Goal: Communication & Community: Answer question/provide support

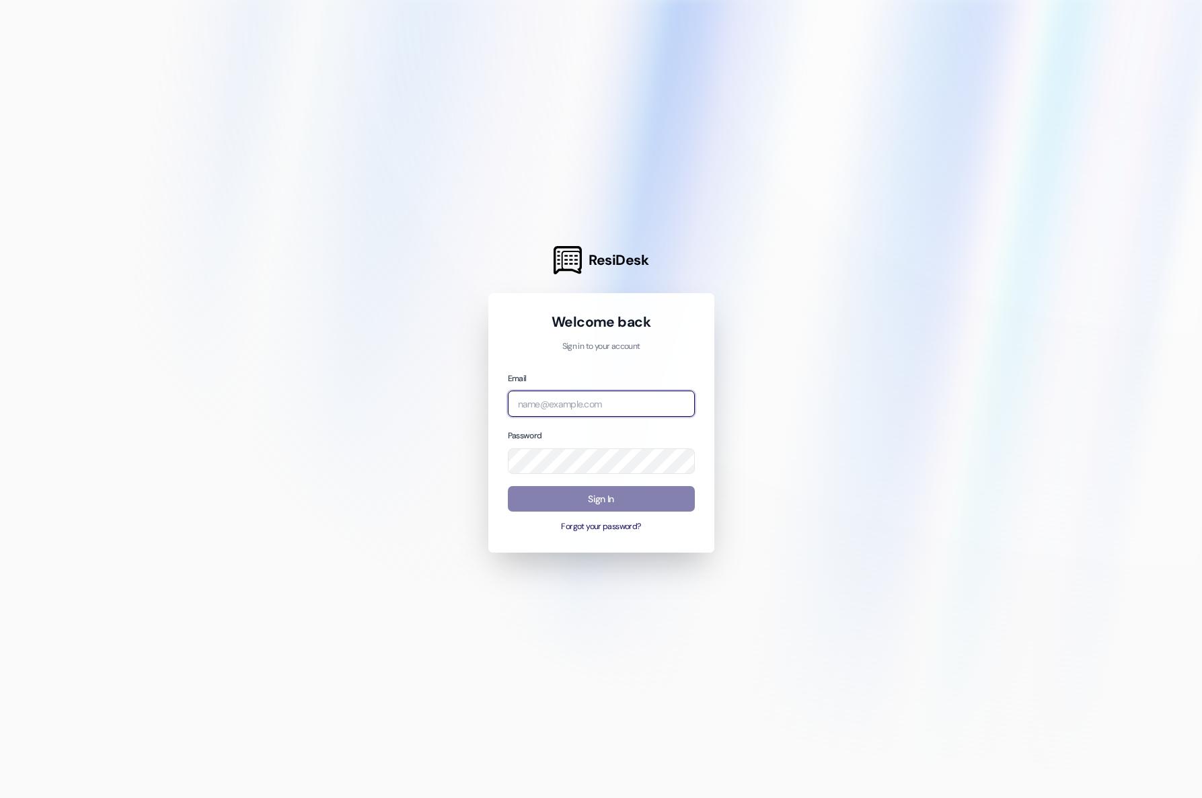
click at [640, 397] on input "email" at bounding box center [601, 404] width 187 height 26
type input "[EMAIL_ADDRESS][DOMAIN_NAME]"
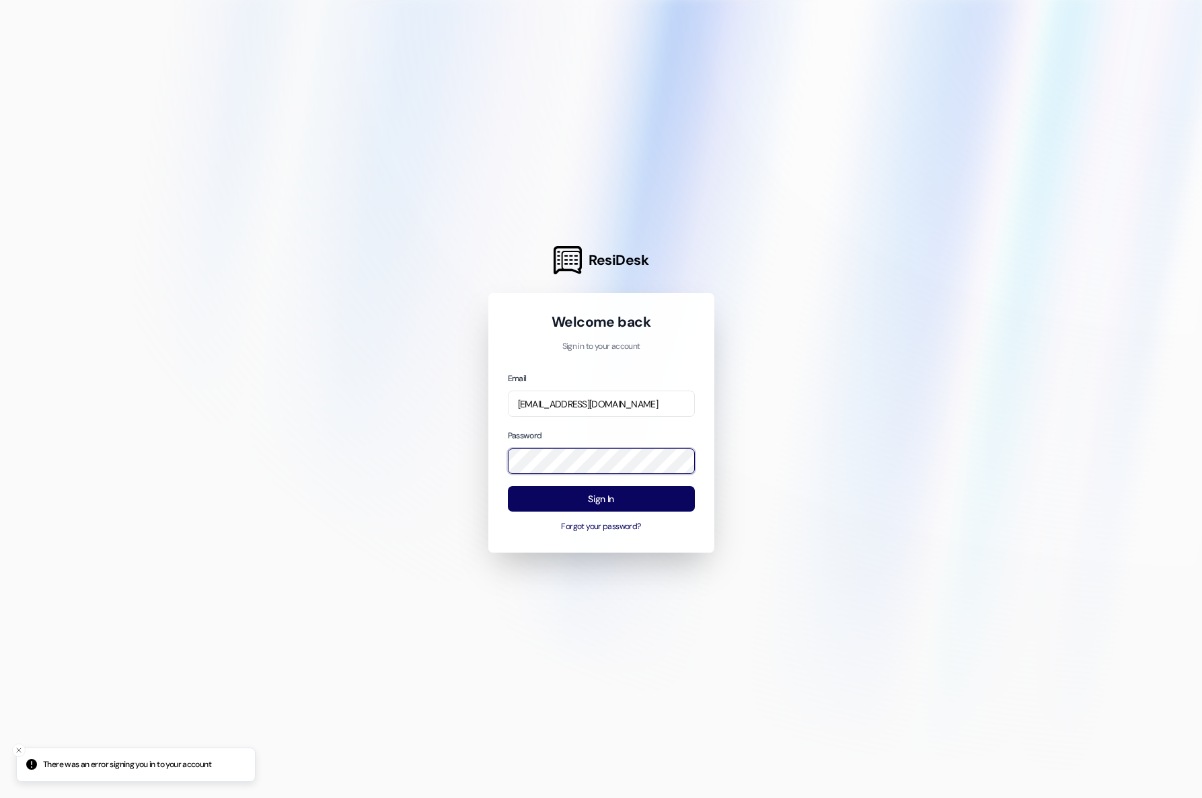
click at [448, 457] on div "ResiDesk Welcome back Sign in to your account Email [EMAIL_ADDRESS][DOMAIN_NAME…" at bounding box center [601, 399] width 1202 height 798
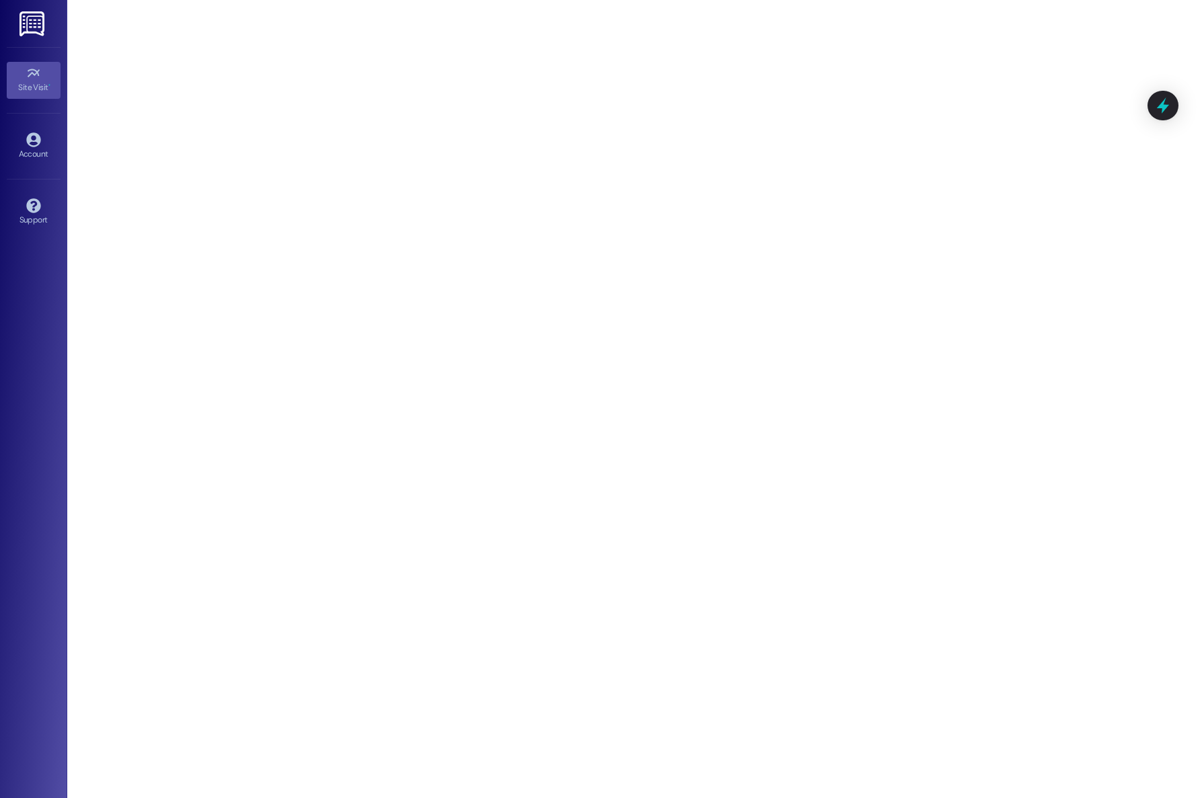
click at [34, 34] on img at bounding box center [34, 23] width 28 height 25
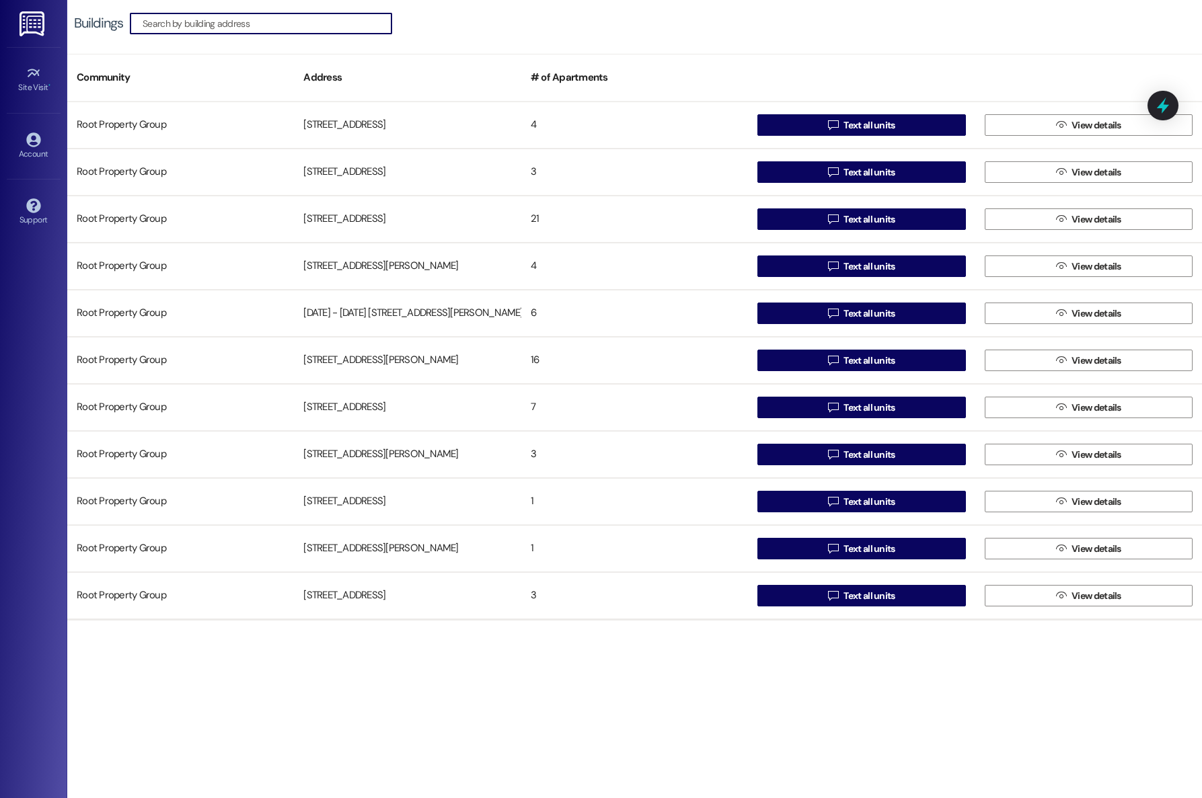
click at [245, 24] on input at bounding box center [267, 23] width 249 height 19
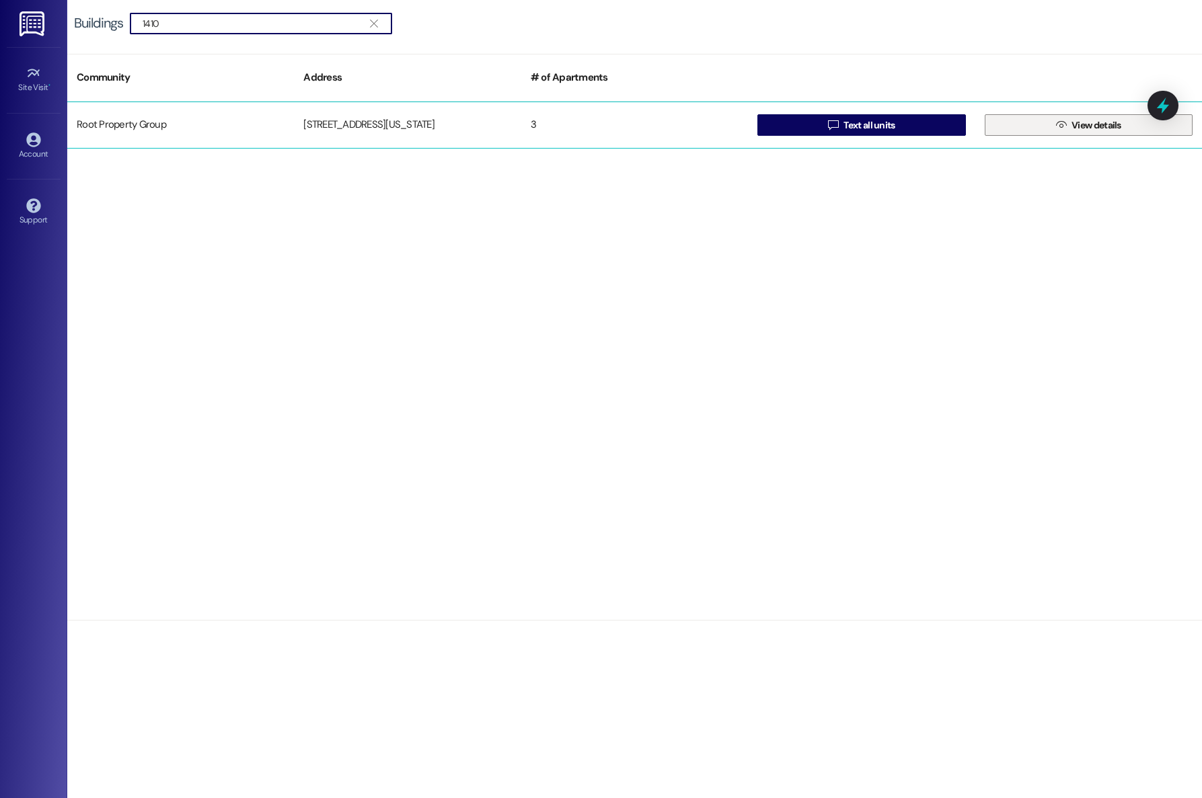
type input "1410"
click at [1035, 124] on button " View details" at bounding box center [1089, 125] width 208 height 22
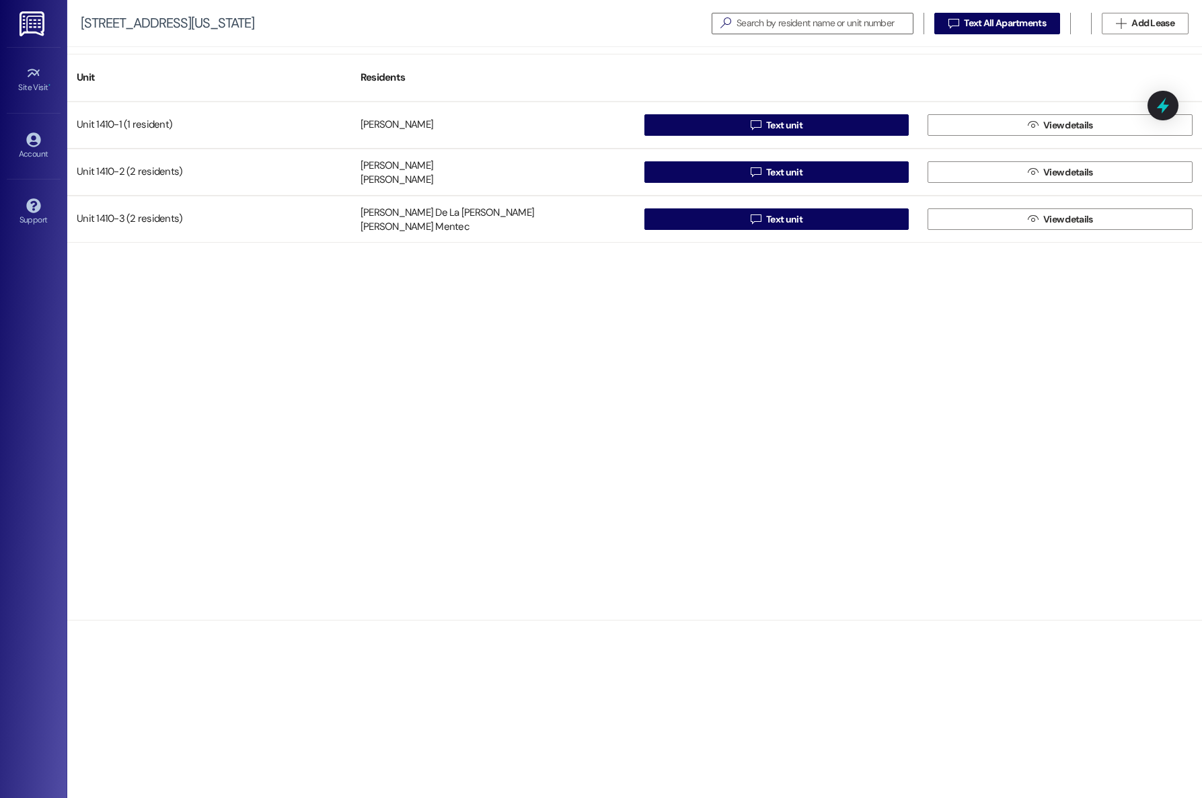
click at [439, 364] on div "Unit 1410-1 (1 resident) [PERSON_NAME]  Text unit  View details Unit 1410-2 (…" at bounding box center [634, 361] width 1135 height 519
click at [798, 24] on input at bounding box center [815, 23] width 195 height 19
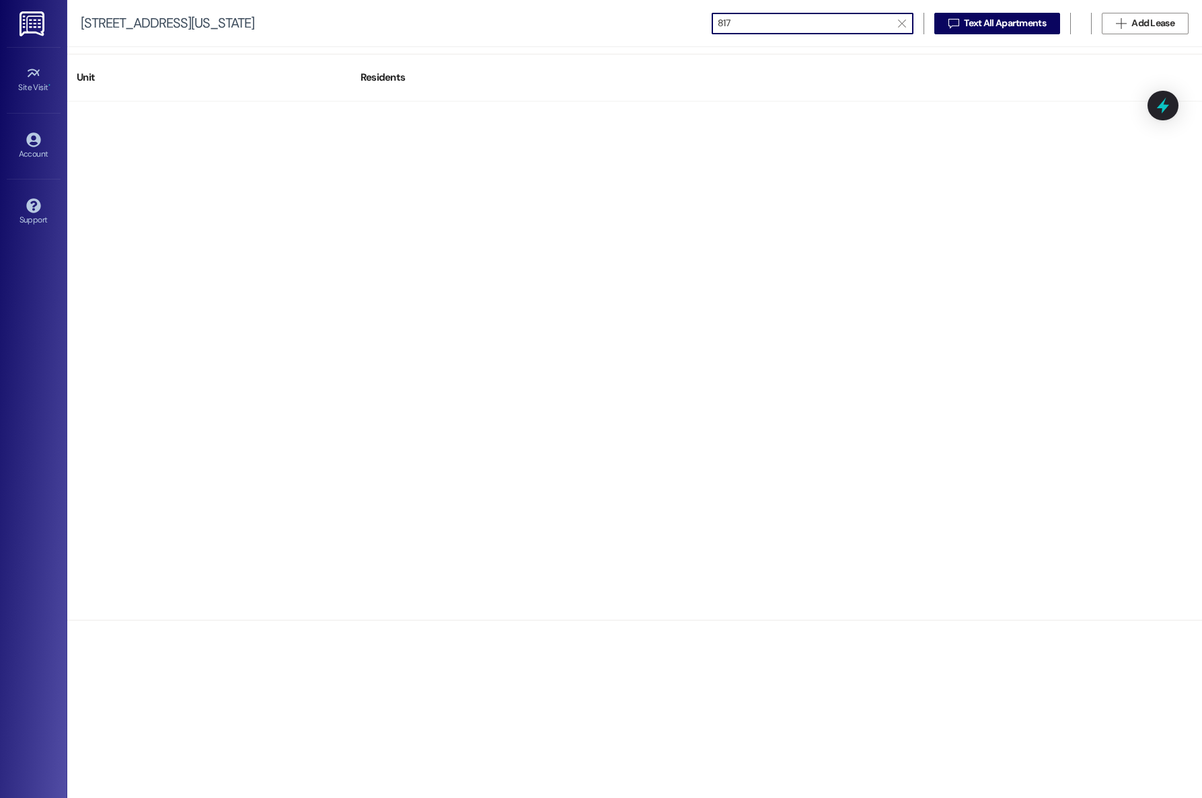
type input "817"
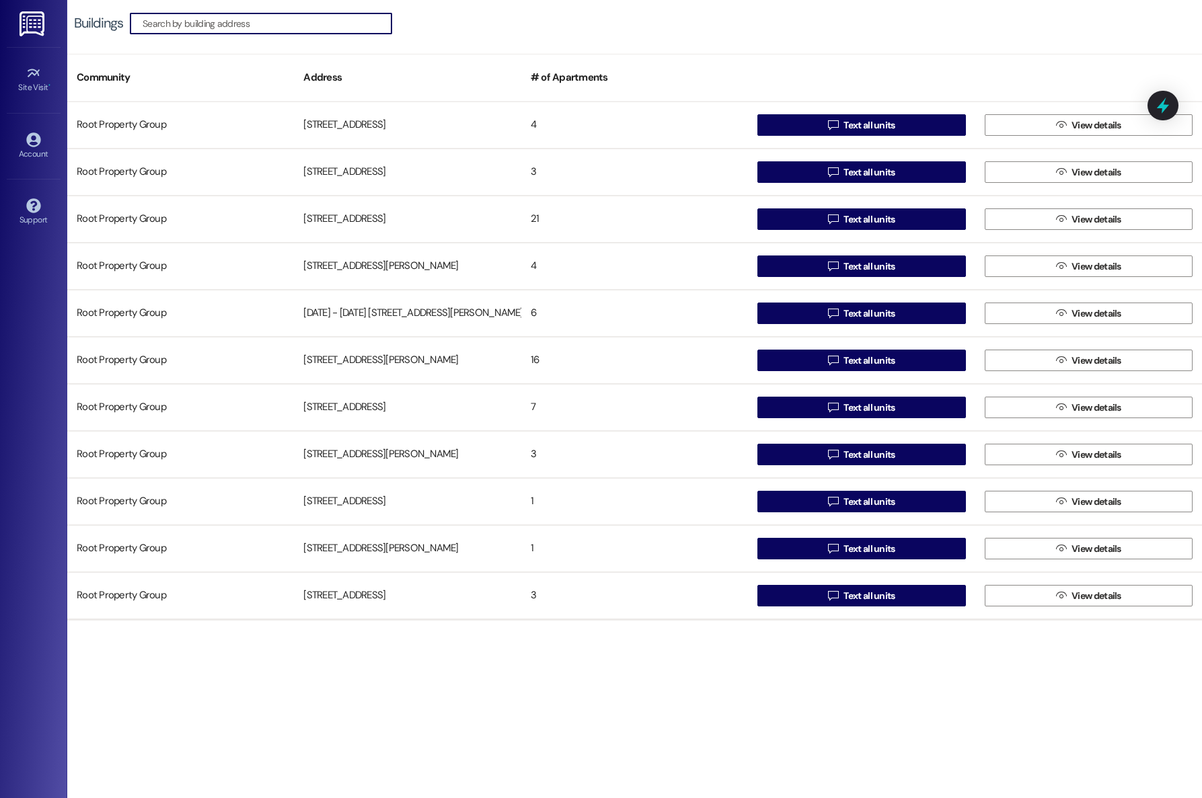
click at [218, 21] on input at bounding box center [267, 23] width 249 height 19
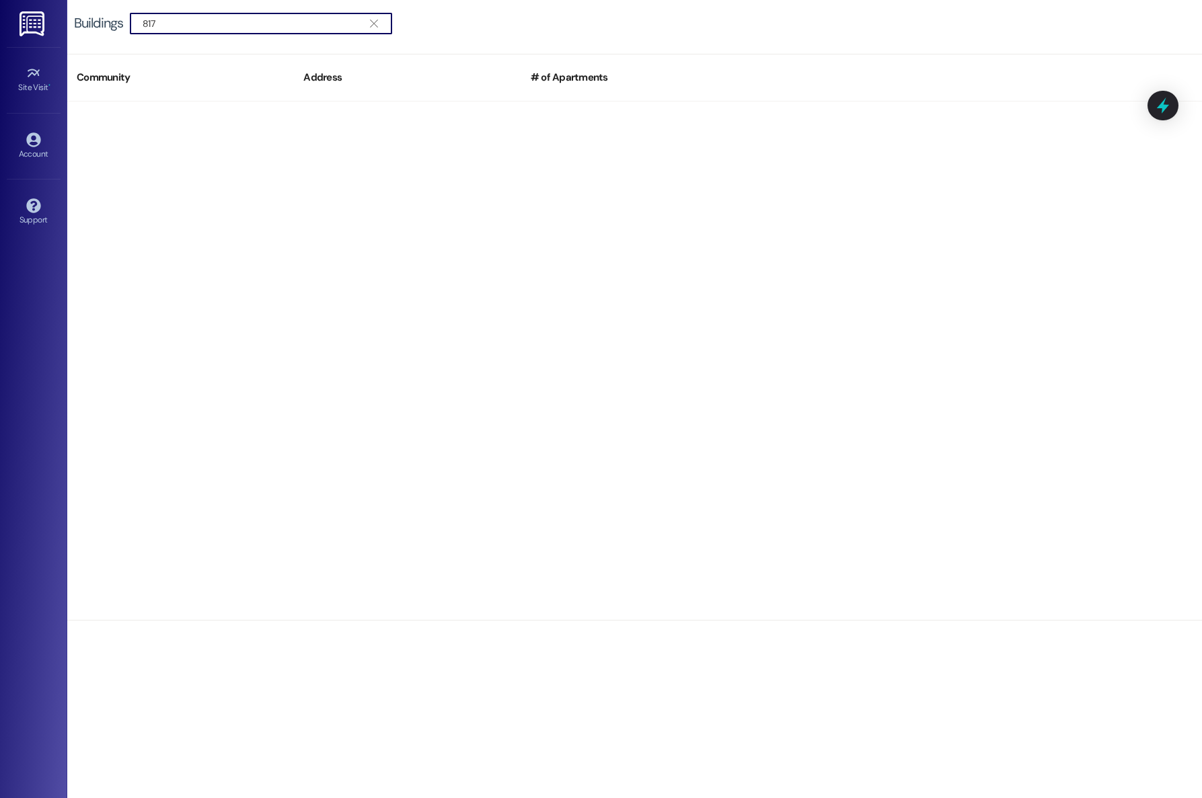
click at [216, 22] on input "817" at bounding box center [253, 23] width 221 height 19
type input "817"
click at [52, 24] on link at bounding box center [32, 23] width 43 height 47
click at [42, 36] on img at bounding box center [34, 23] width 28 height 25
click at [371, 26] on icon "" at bounding box center [373, 23] width 7 height 11
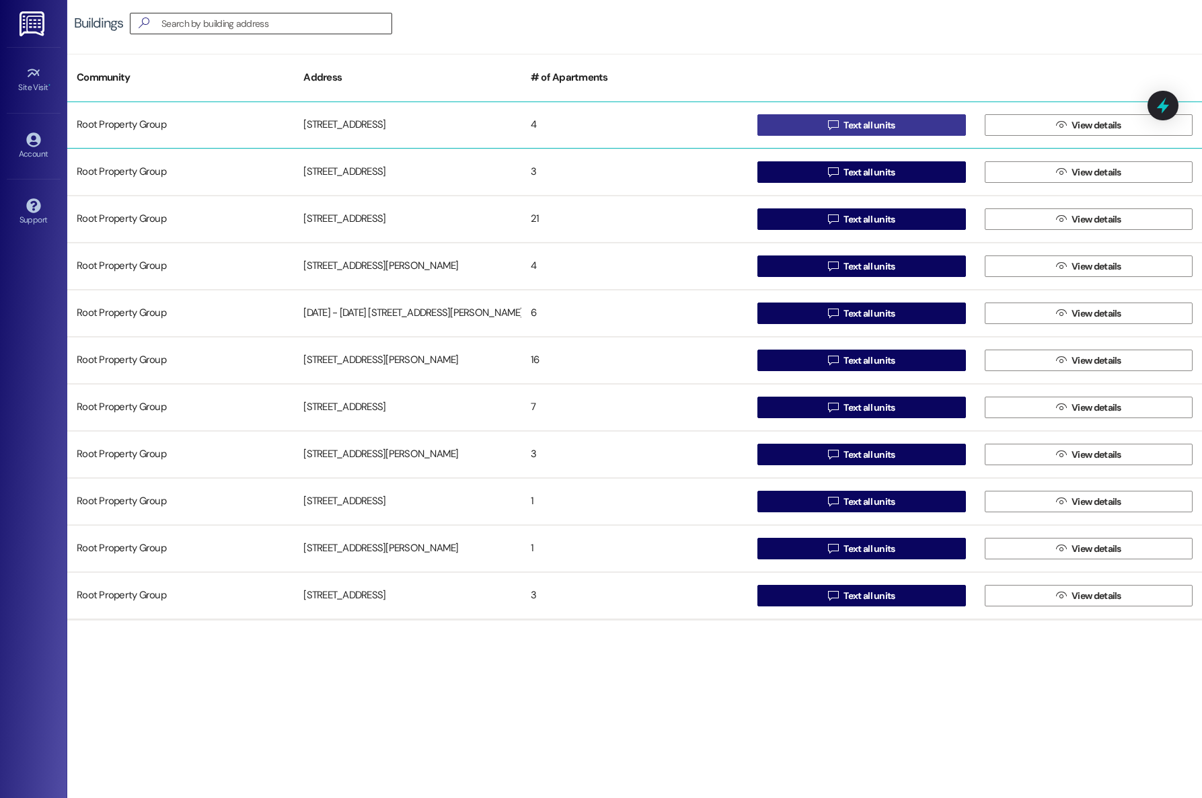
click at [895, 131] on button " Text all units" at bounding box center [861, 125] width 208 height 22
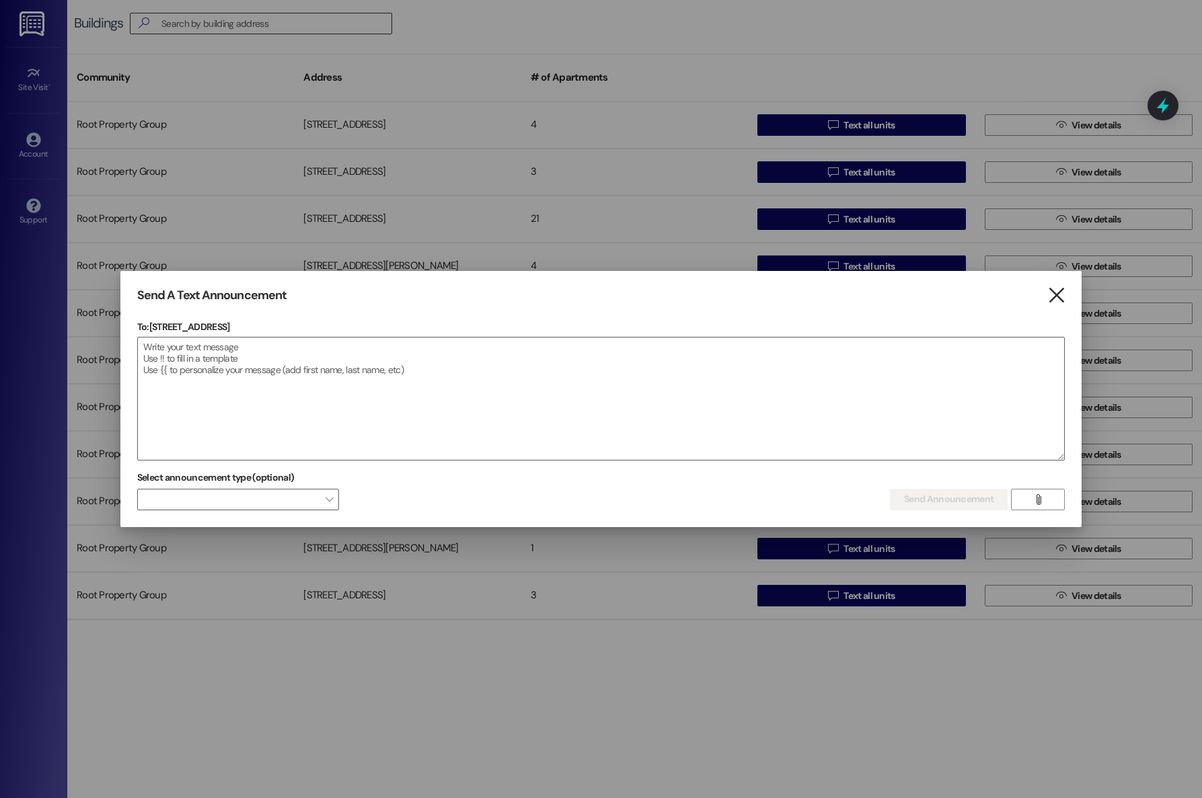
click at [1056, 289] on icon "" at bounding box center [1056, 296] width 18 height 14
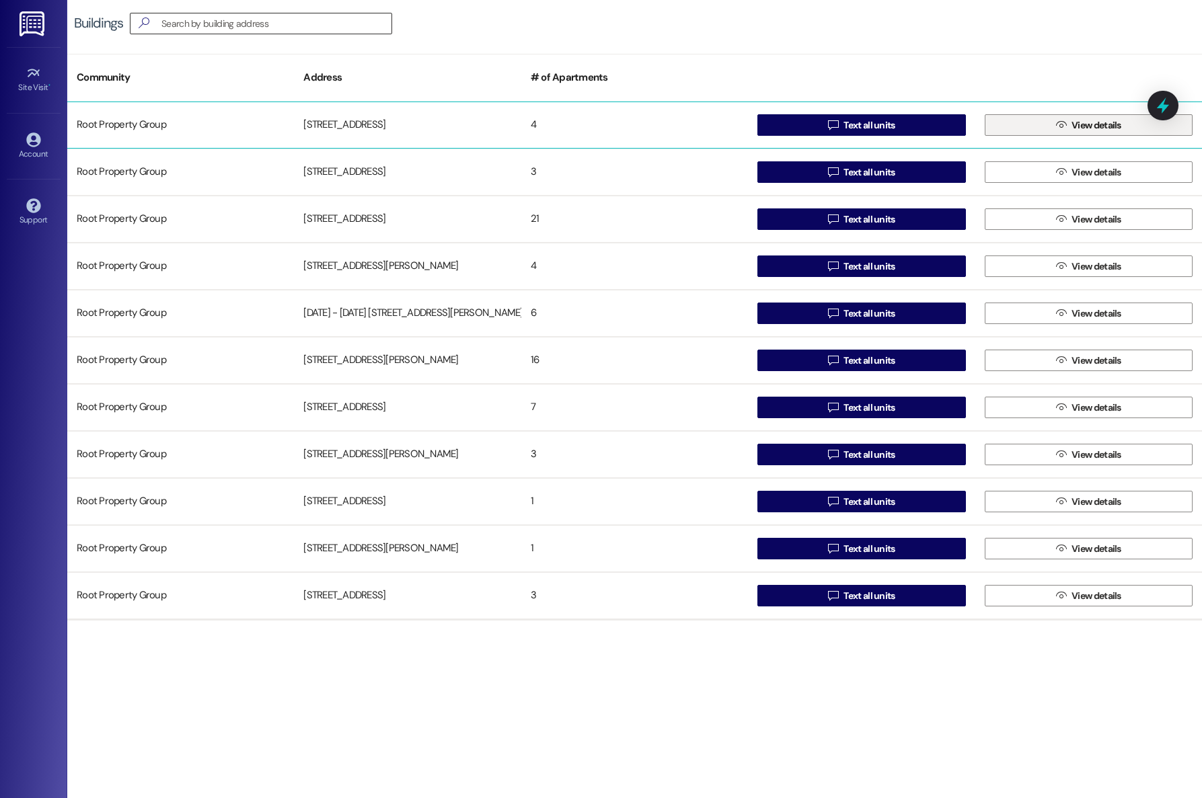
click at [1069, 128] on span "View details" at bounding box center [1096, 125] width 55 height 14
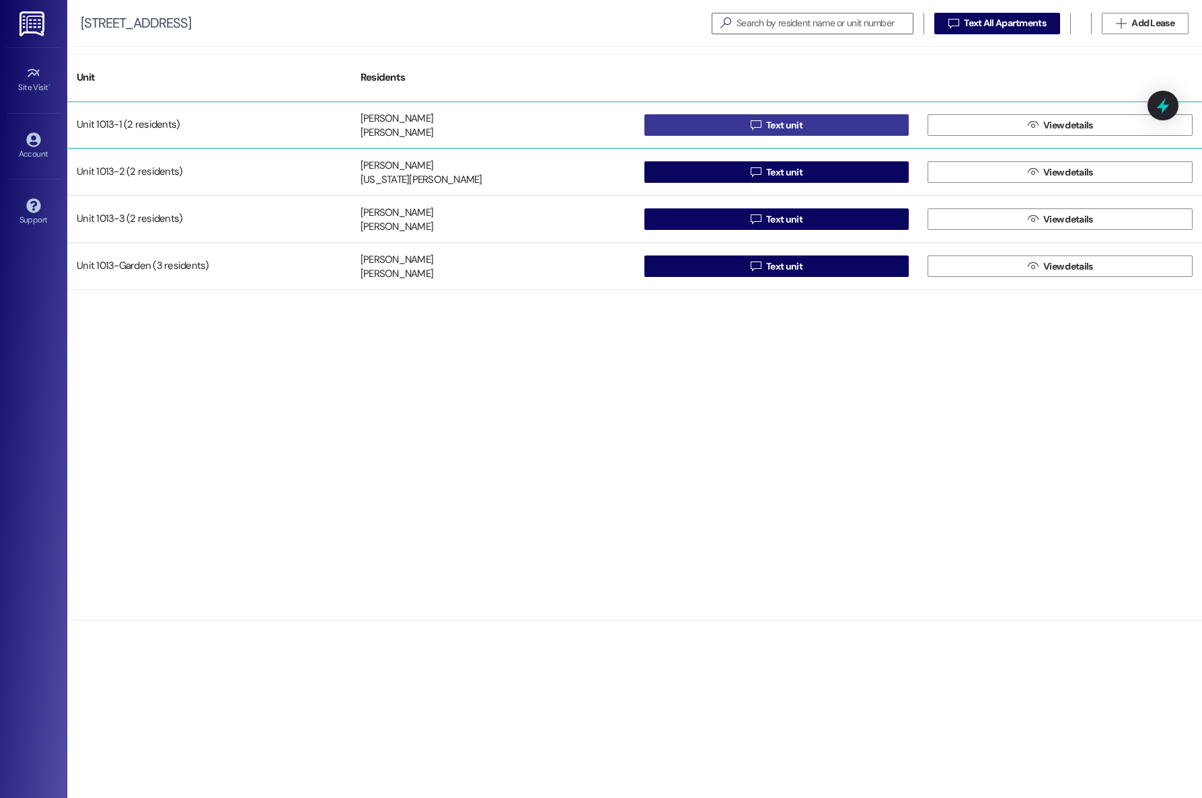
click at [876, 117] on button " Text unit" at bounding box center [776, 125] width 265 height 22
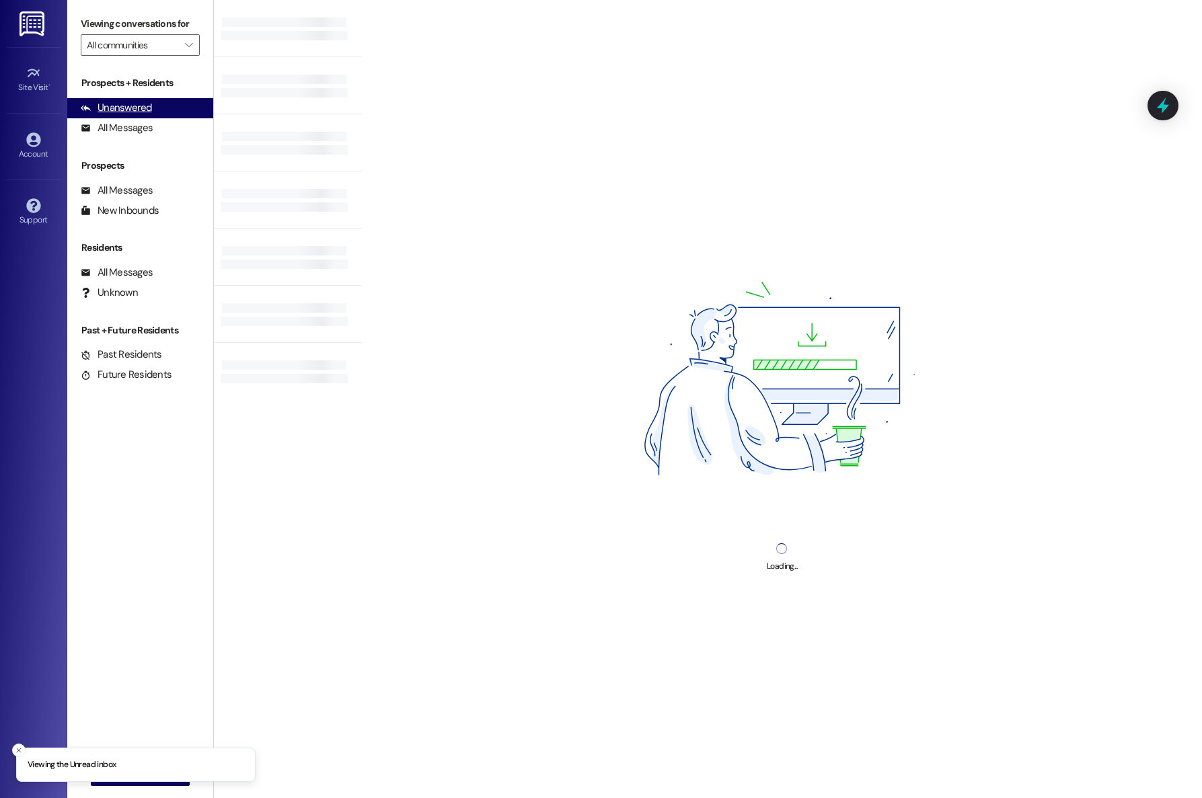
click at [130, 115] on div "Unanswered" at bounding box center [116, 108] width 71 height 14
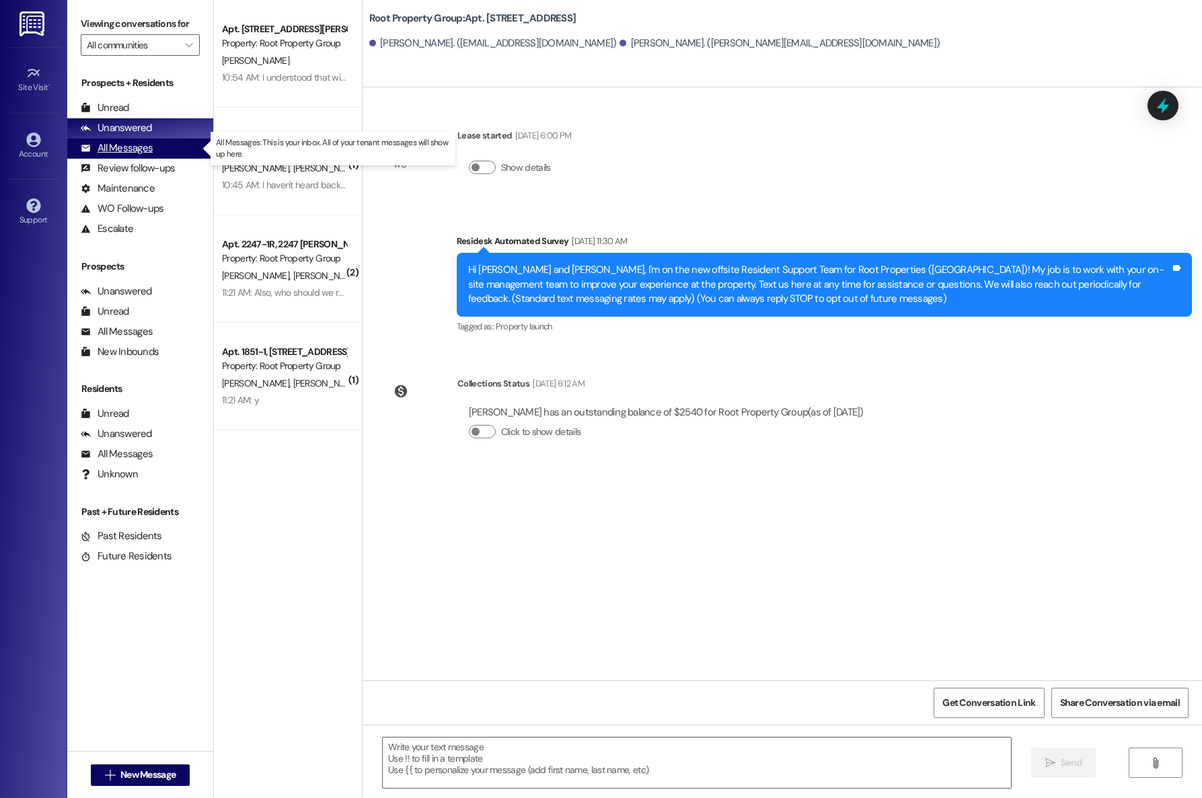
click at [128, 141] on div "All Messages (undefined)" at bounding box center [140, 149] width 146 height 20
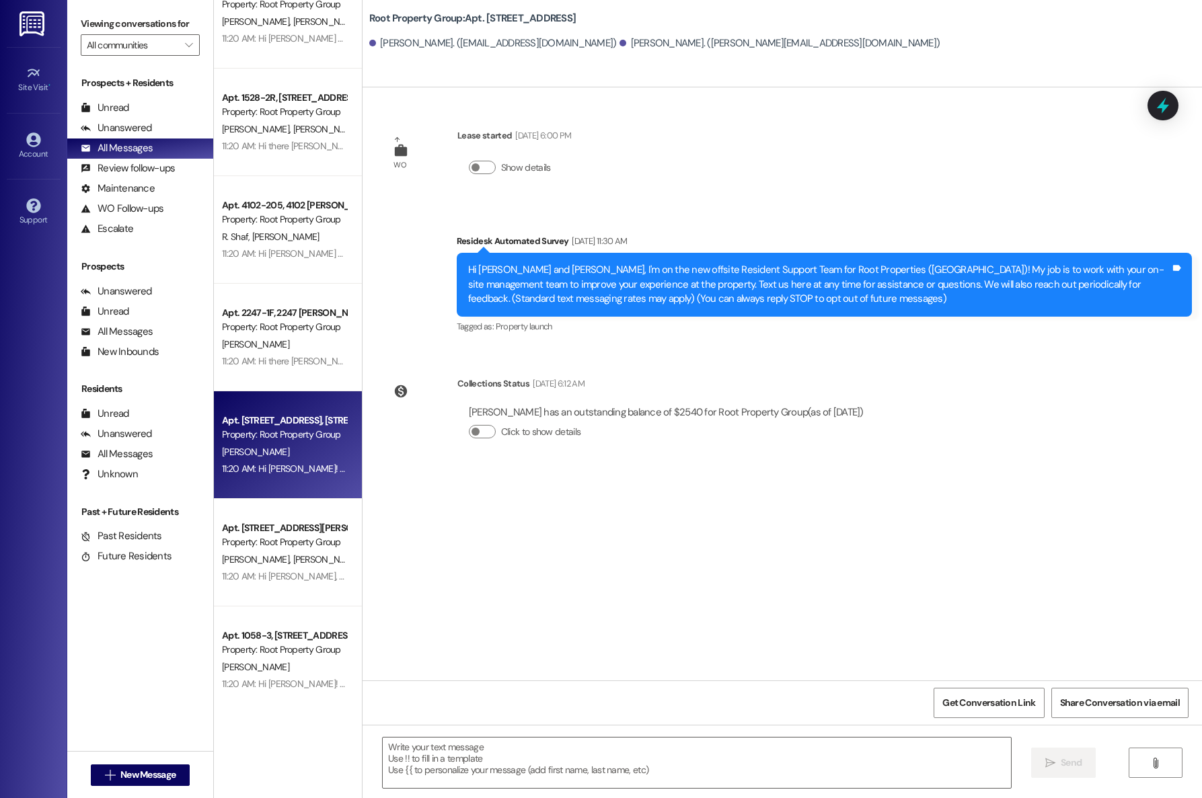
scroll to position [1009, 0]
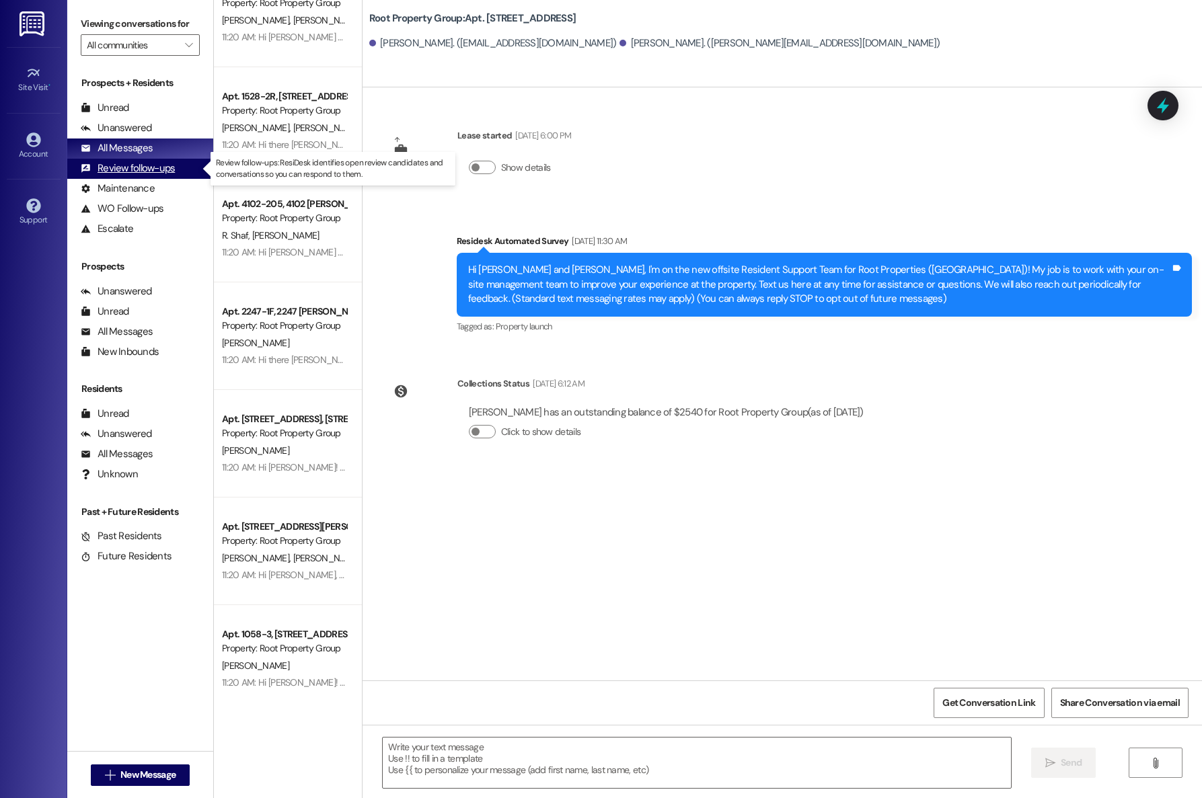
click at [115, 165] on div "Review follow-ups" at bounding box center [128, 168] width 94 height 14
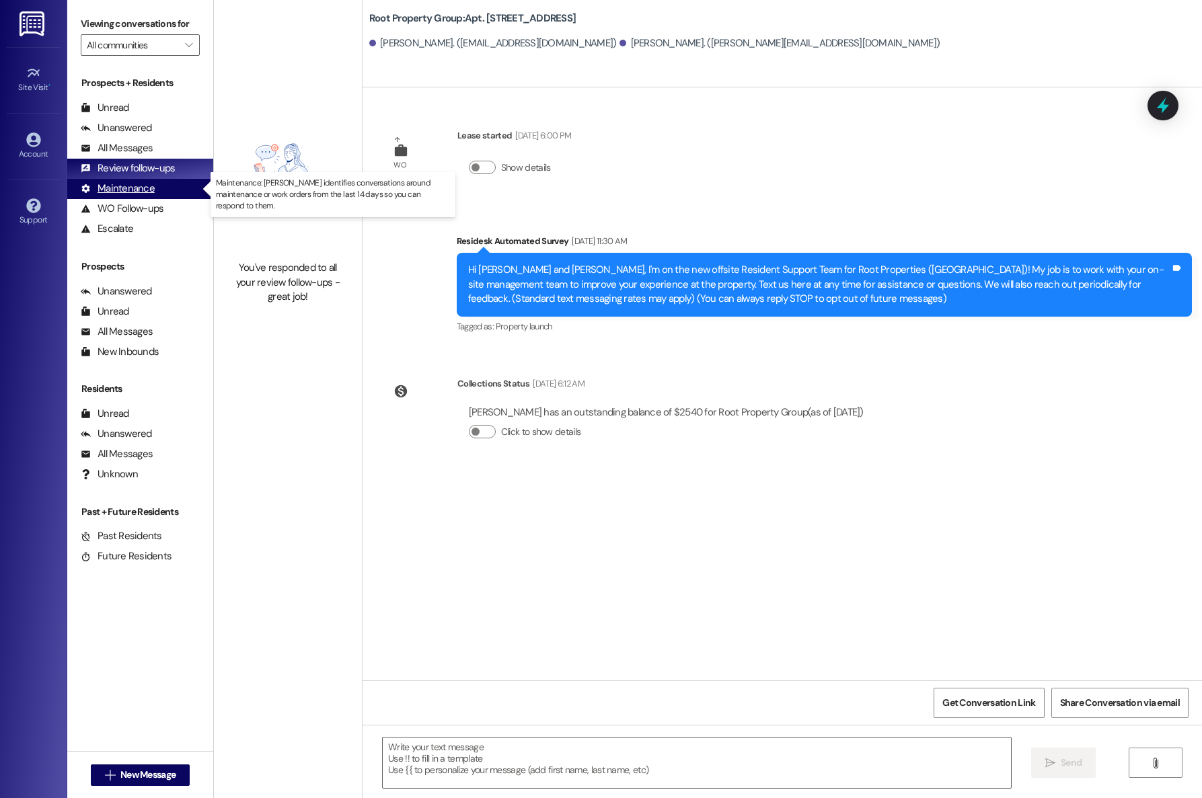
click at [133, 188] on div "Maintenance" at bounding box center [118, 189] width 74 height 14
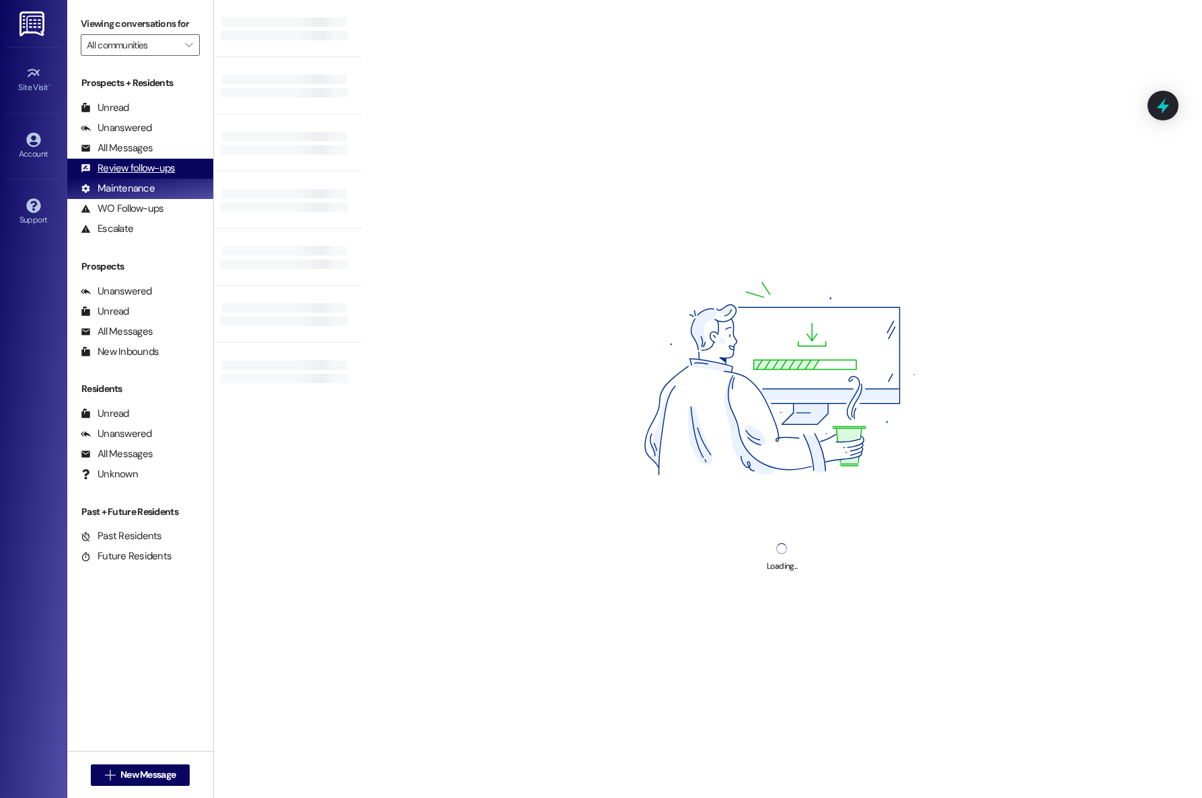
drag, startPoint x: 130, startPoint y: 165, endPoint x: 159, endPoint y: 177, distance: 31.4
click at [130, 163] on div "Review follow-ups" at bounding box center [128, 168] width 94 height 14
click at [132, 145] on div "All Messages" at bounding box center [117, 148] width 72 height 14
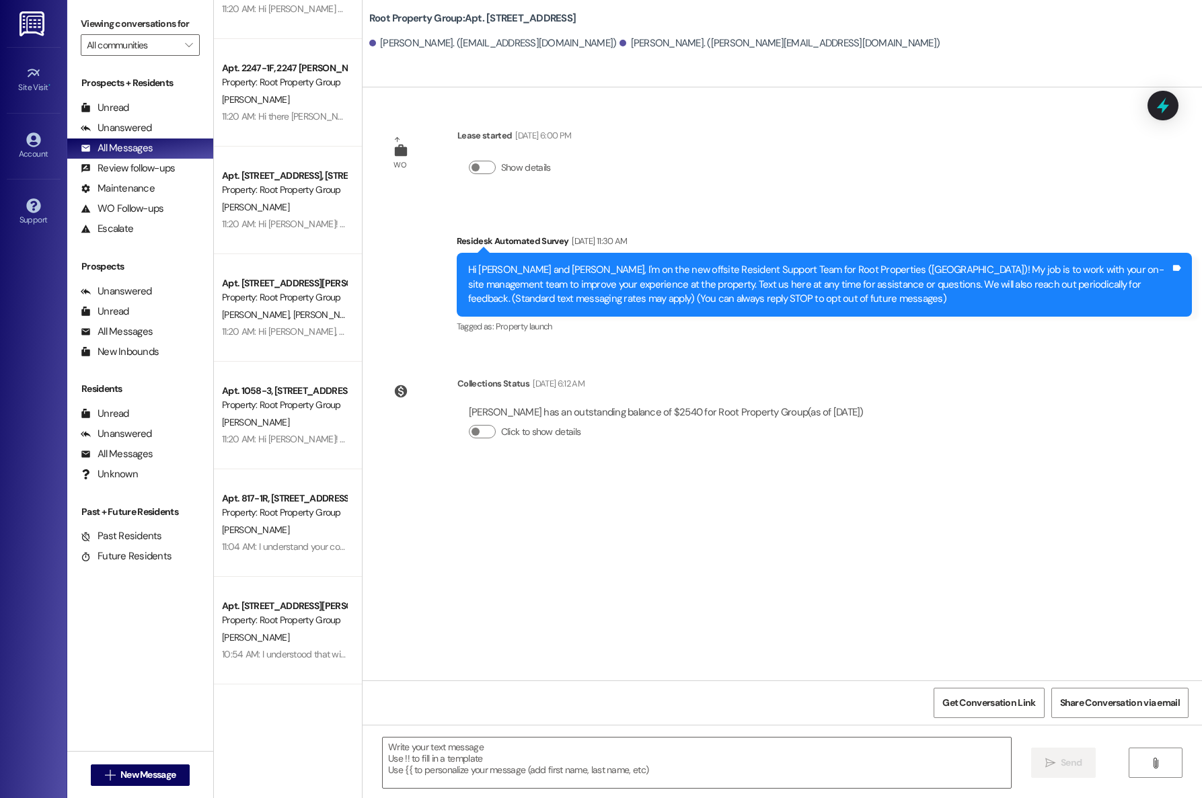
scroll to position [1345, 0]
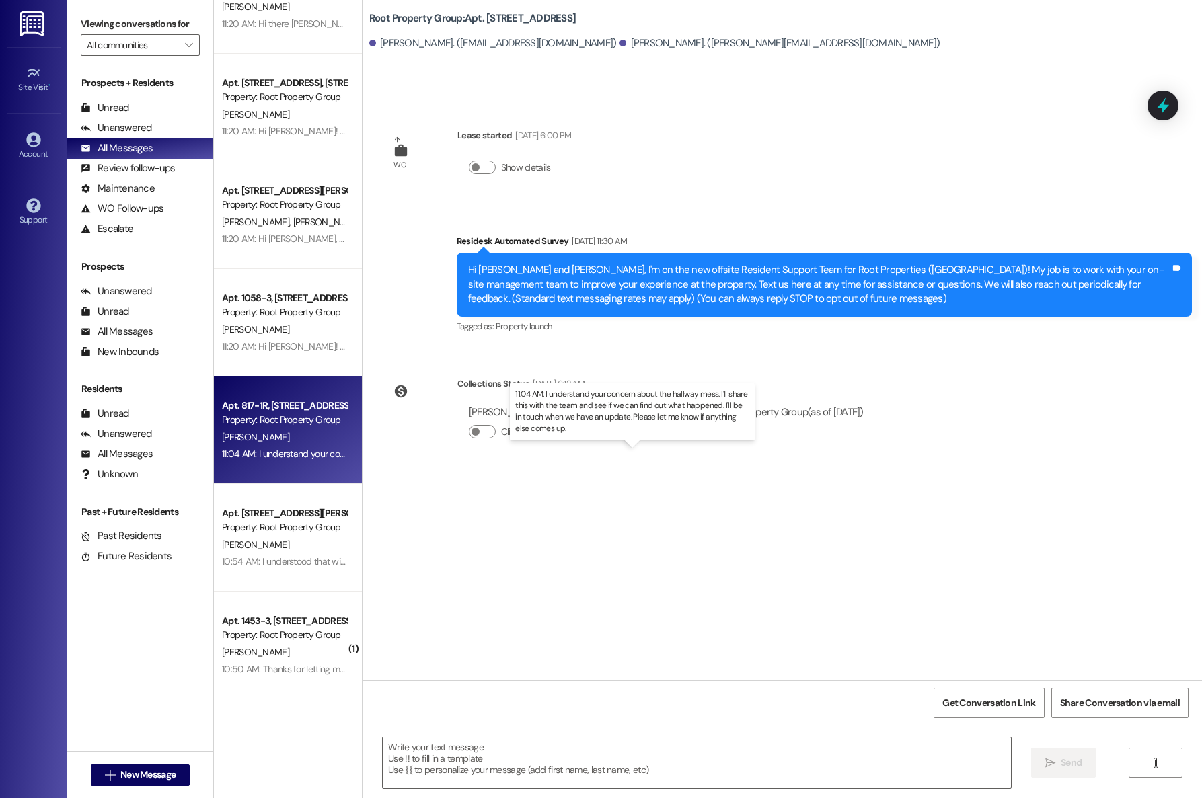
click at [268, 448] on div "11:04 AM: I understand your concern about the hallway mess. I'll share this wit…" at bounding box center [646, 454] width 849 height 12
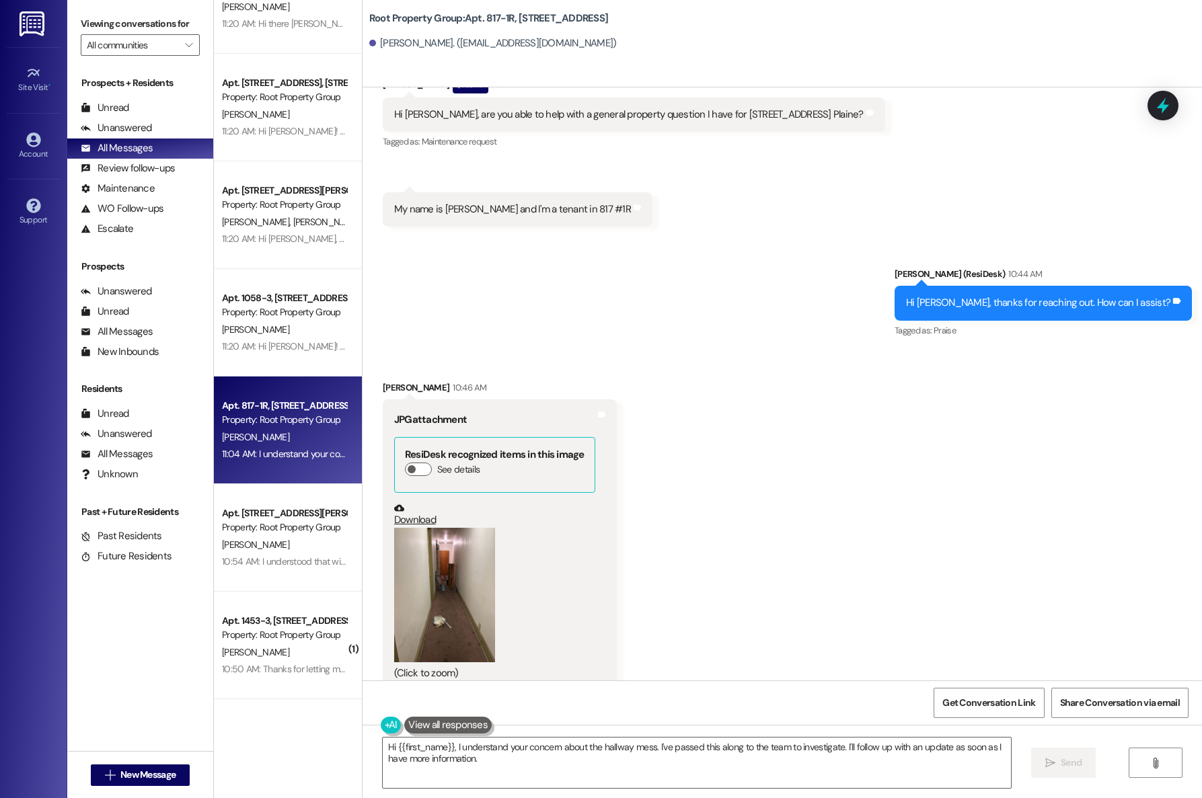
scroll to position [560, 0]
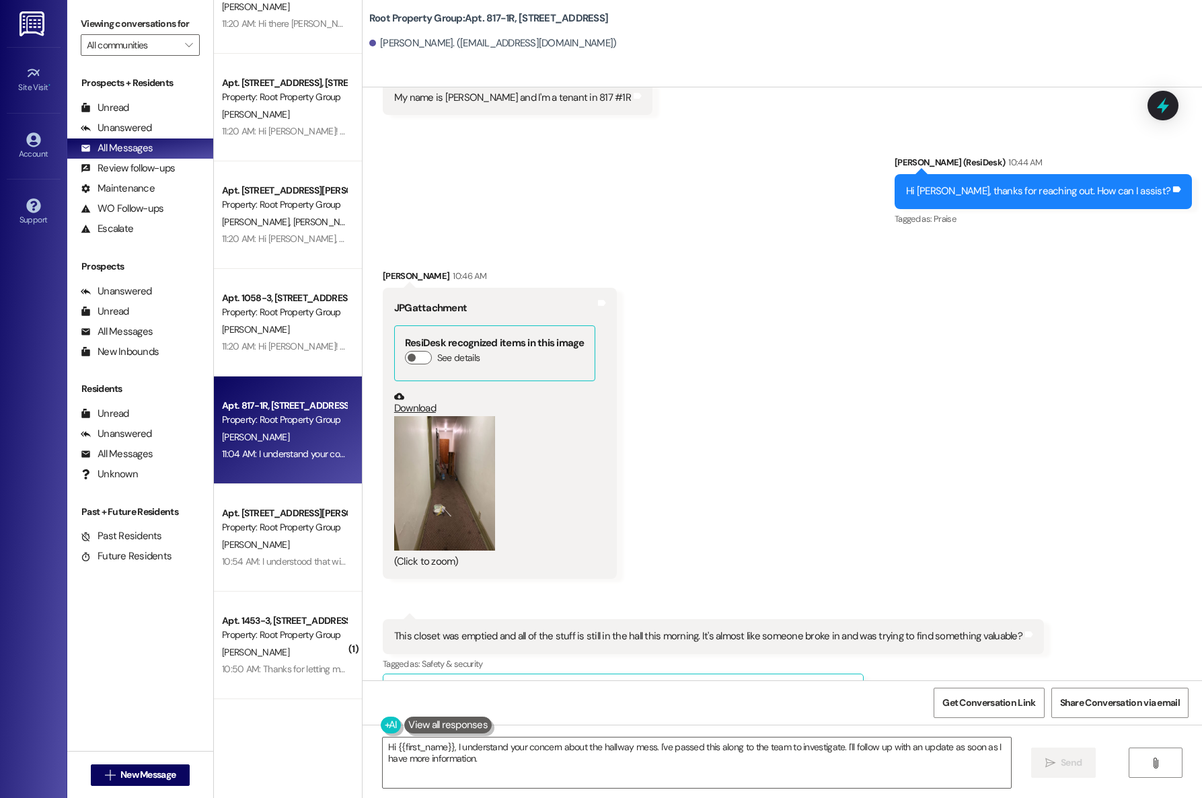
click at [426, 477] on button "Zoom image" at bounding box center [444, 483] width 101 height 135
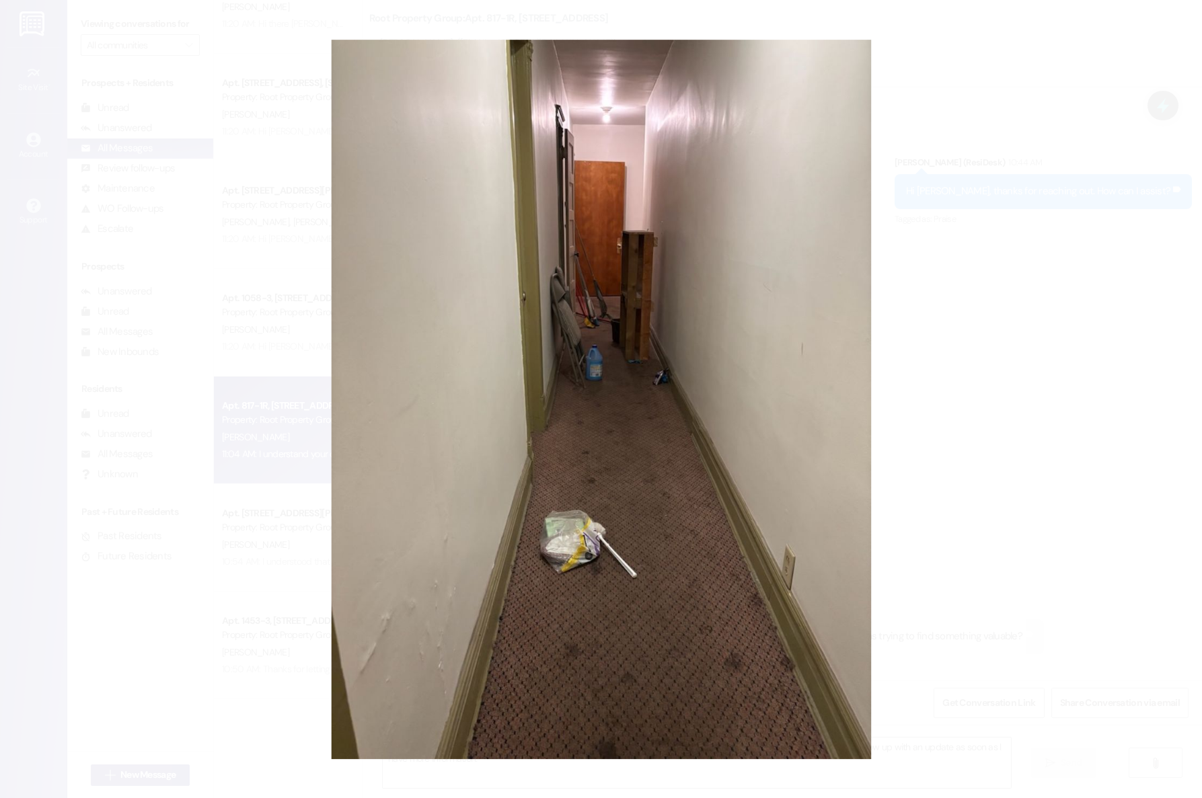
click at [512, 345] on button "Unzoom image" at bounding box center [601, 399] width 1202 height 798
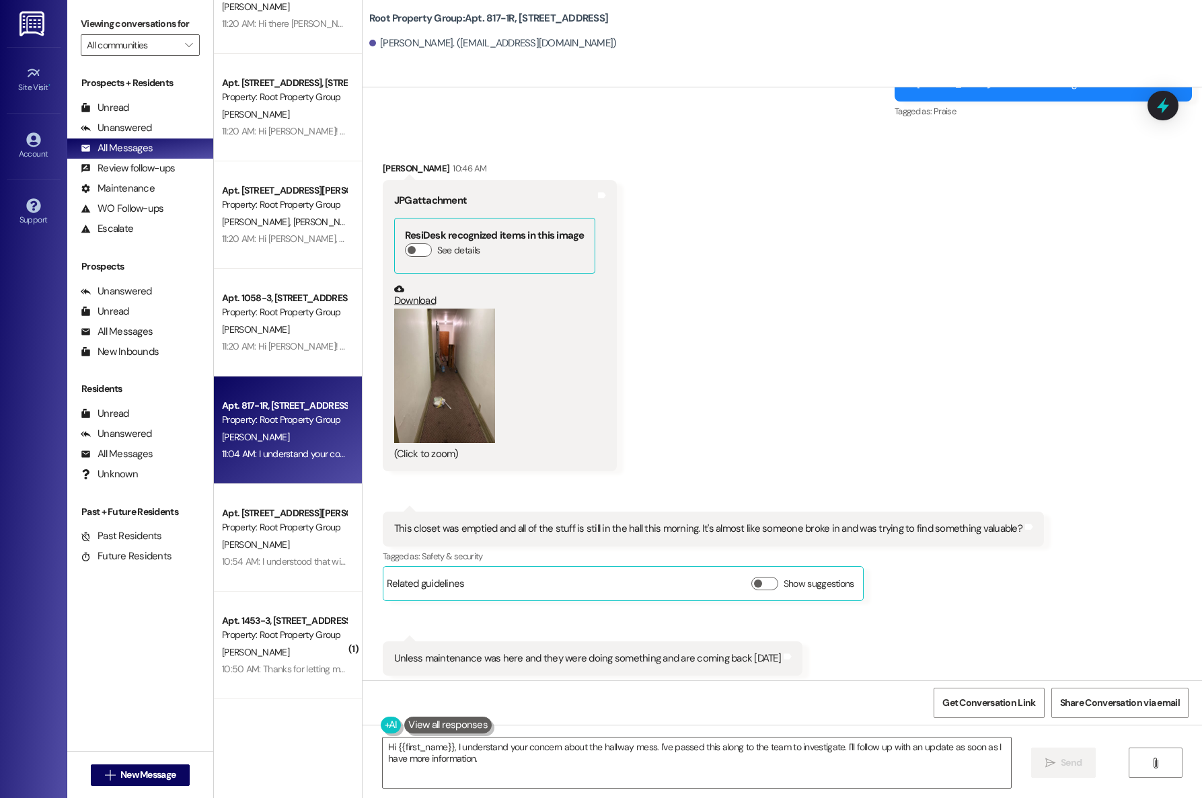
scroll to position [673, 0]
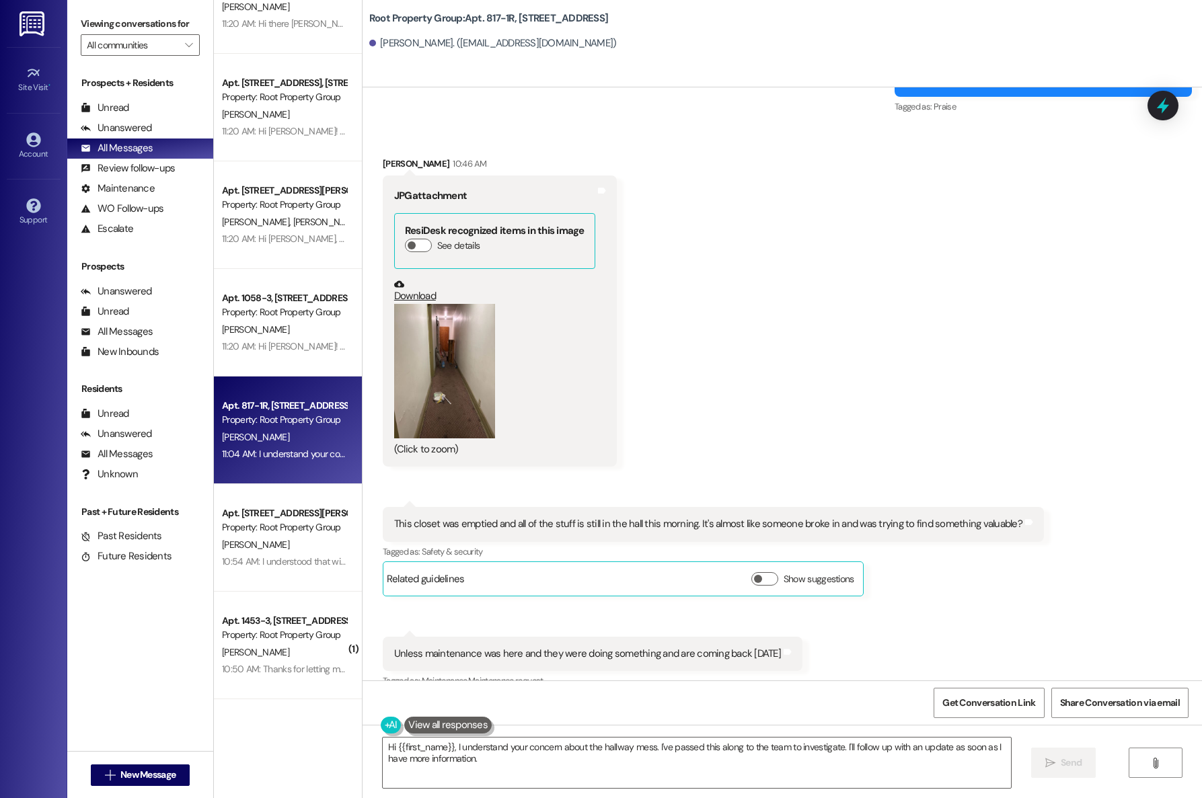
drag, startPoint x: 469, startPoint y: 385, endPoint x: 451, endPoint y: 354, distance: 35.9
click at [451, 354] on button "Zoom image" at bounding box center [444, 371] width 101 height 135
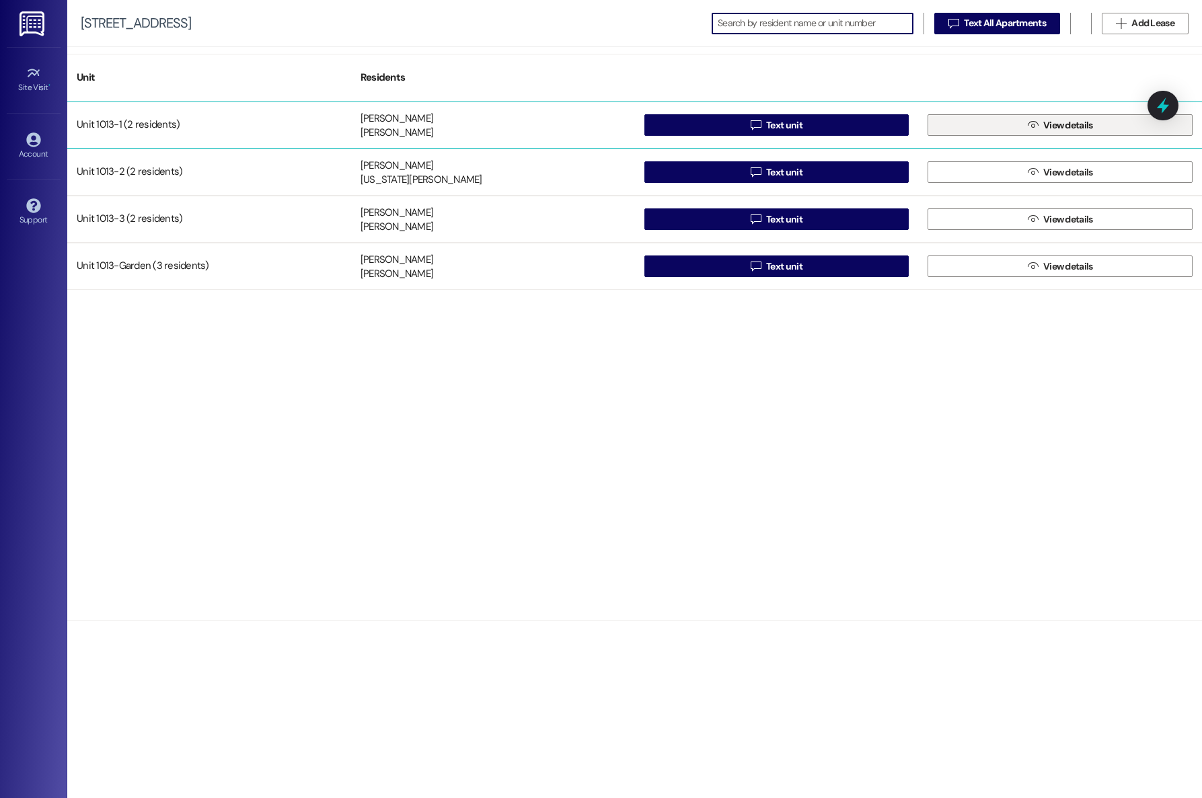
click at [1005, 119] on button " View details" at bounding box center [1059, 125] width 265 height 22
click at [864, 121] on button " Text unit" at bounding box center [776, 125] width 265 height 22
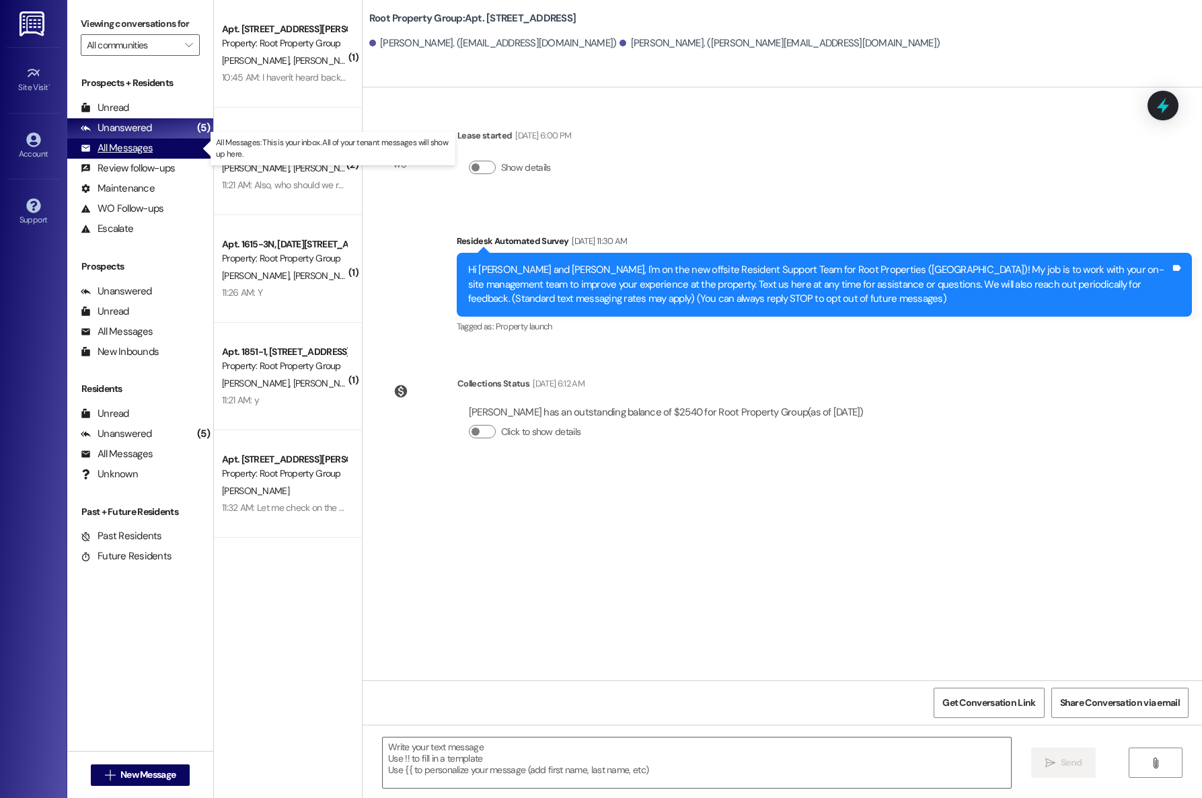
click at [129, 151] on div "All Messages" at bounding box center [117, 148] width 72 height 14
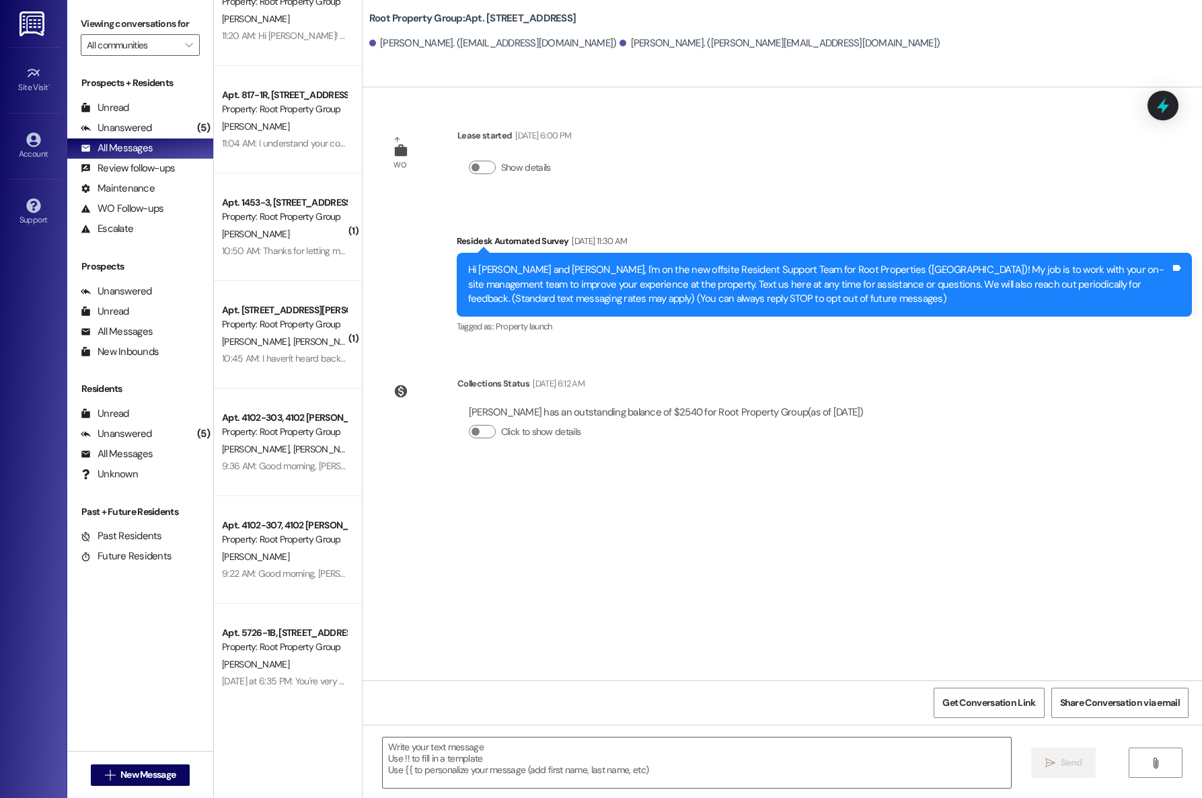
scroll to position [1427, 0]
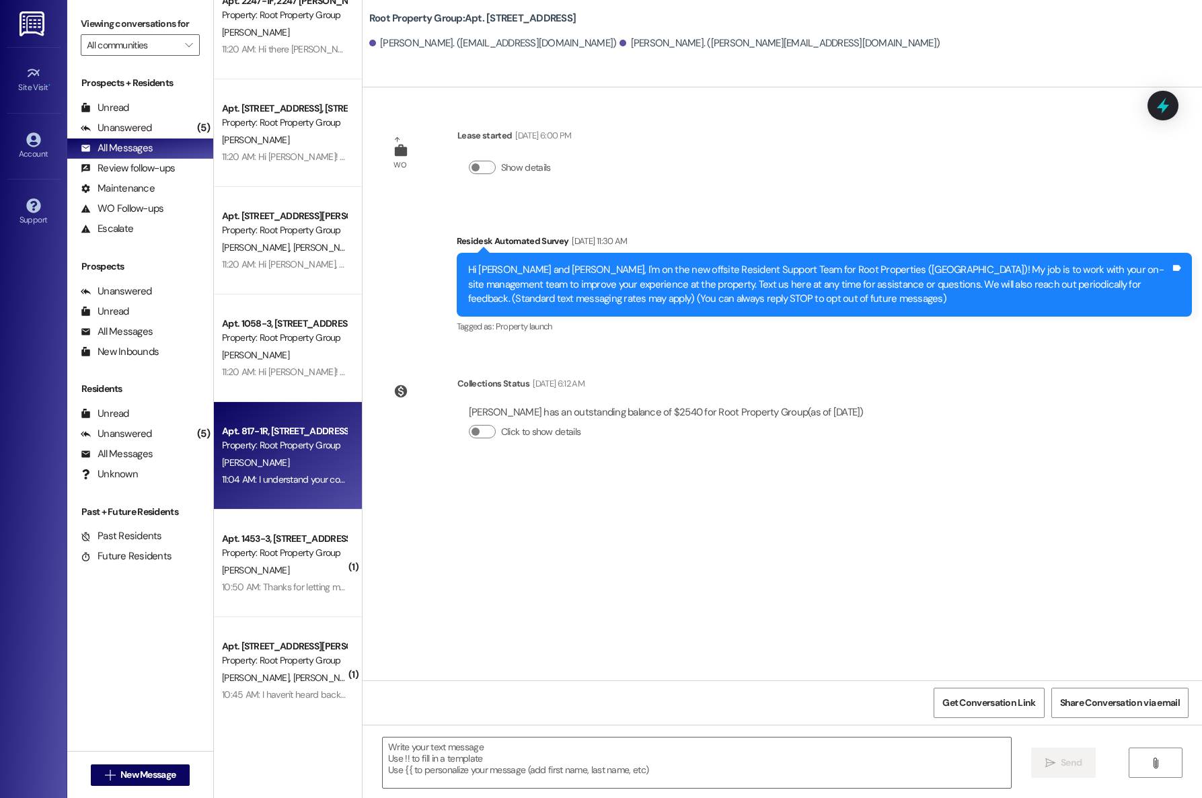
click at [257, 448] on div "Property: Root Property Group" at bounding box center [284, 446] width 124 height 14
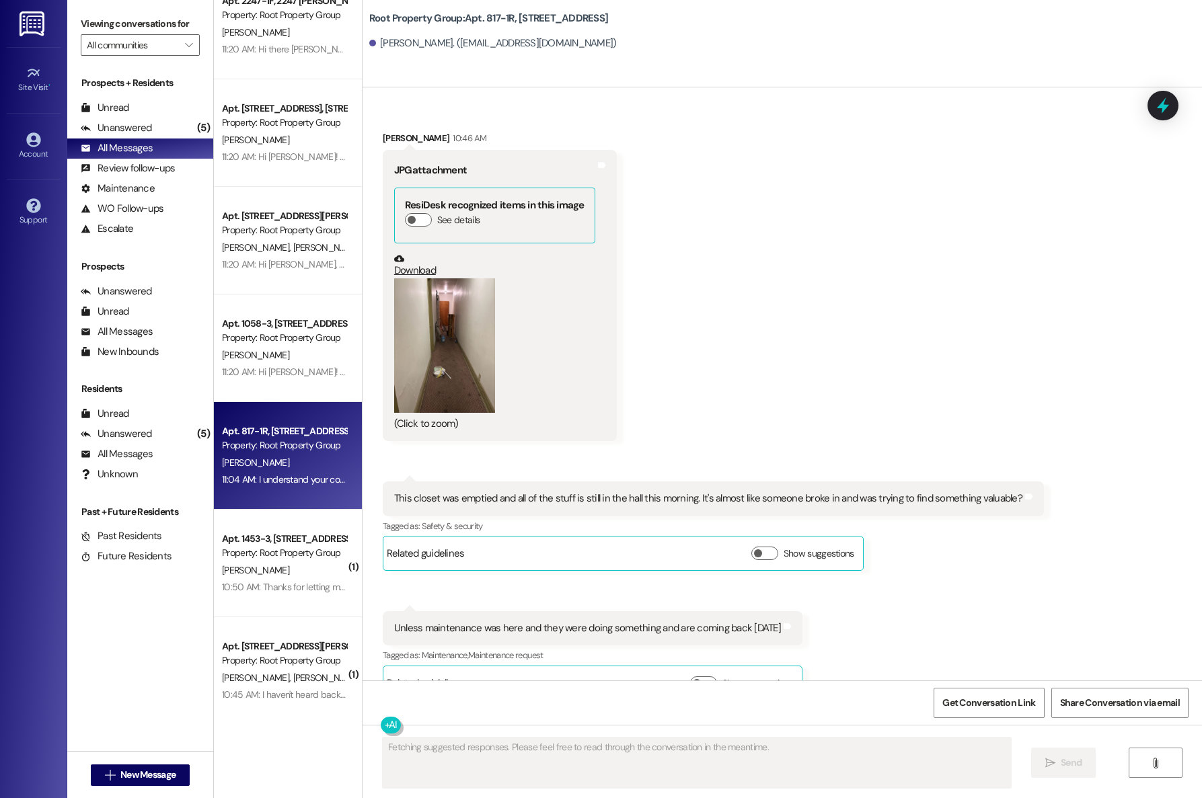
scroll to position [517, 0]
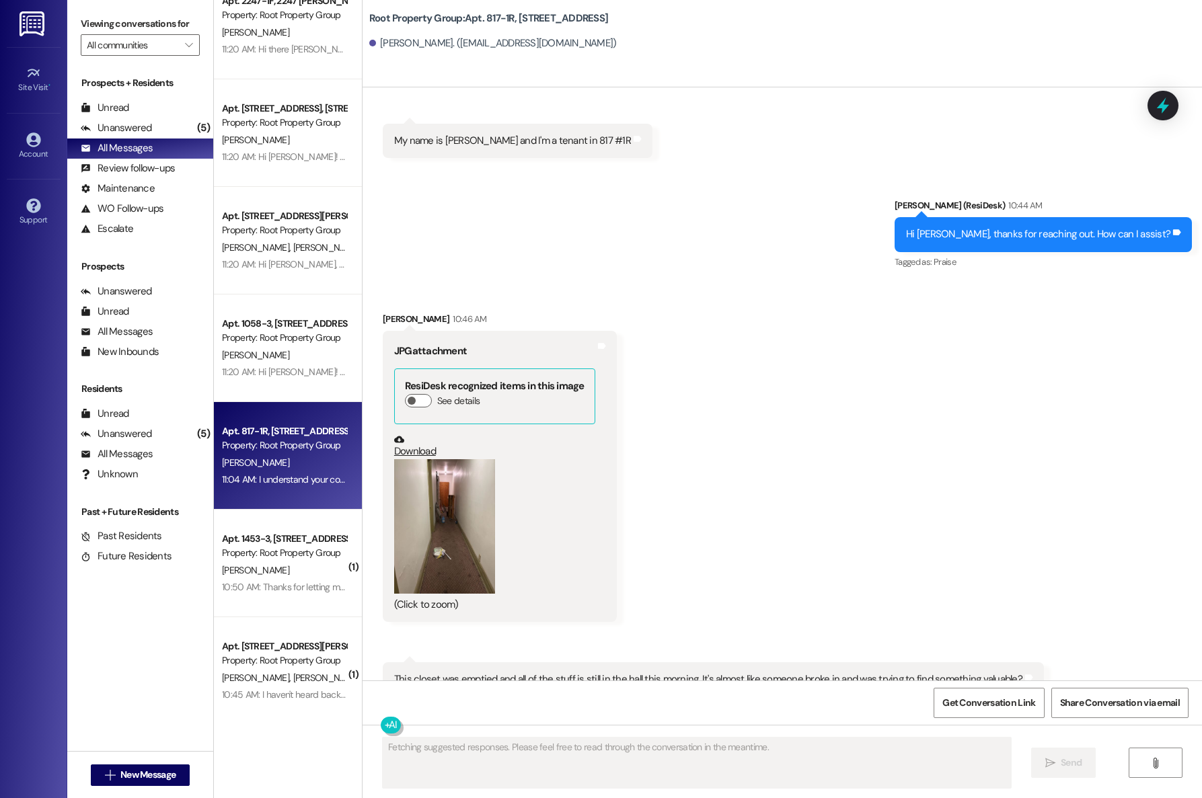
click at [398, 448] on link "Download" at bounding box center [494, 446] width 201 height 24
